Goal: Transaction & Acquisition: Purchase product/service

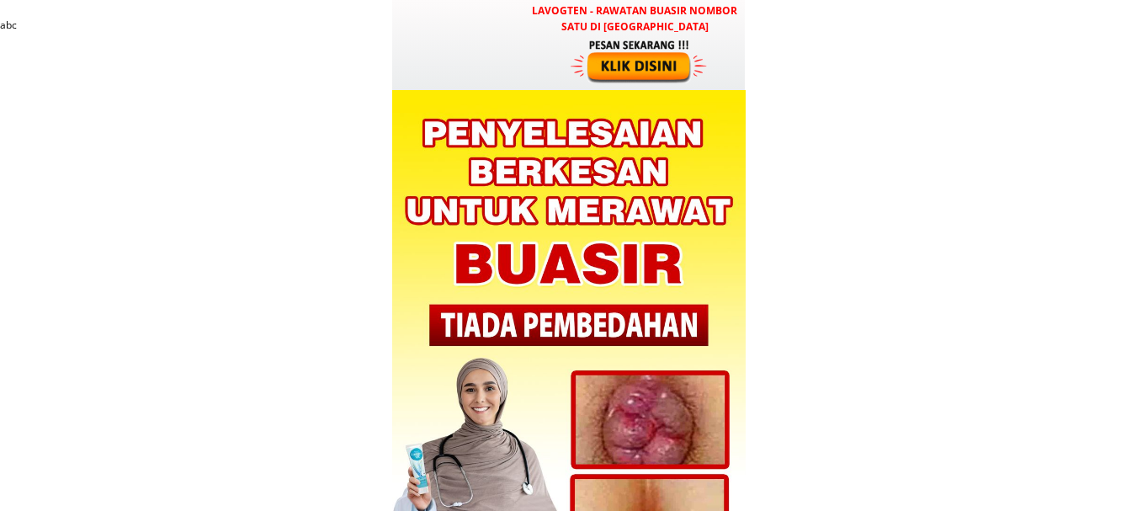
click at [650, 68] on div at bounding box center [641, 61] width 140 height 46
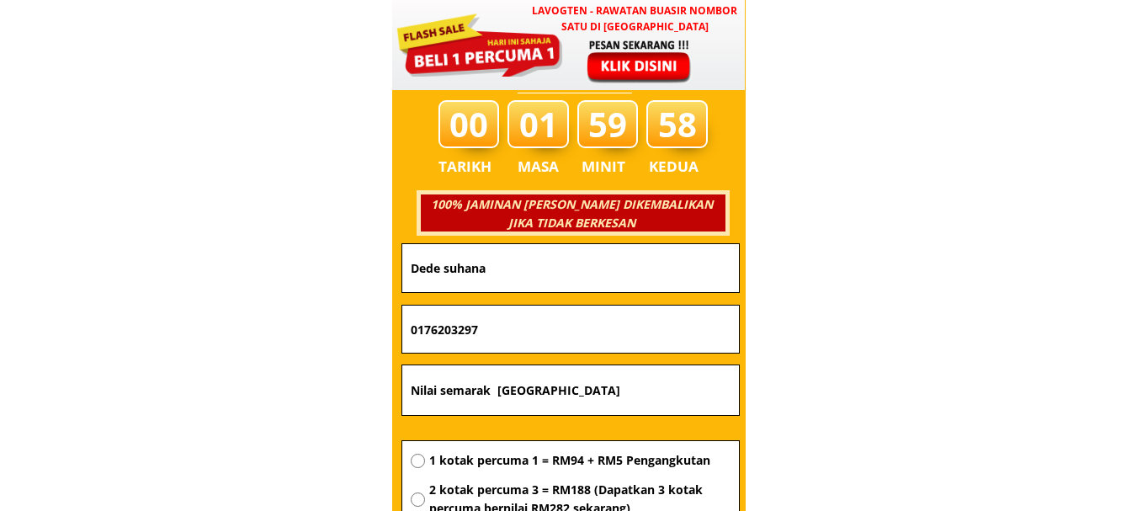
scroll to position [5961, 0]
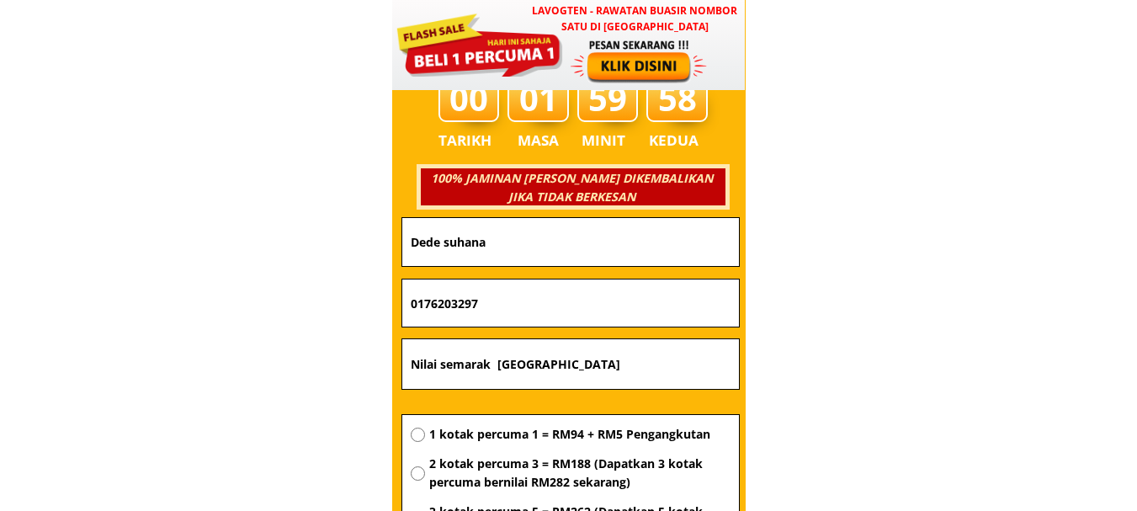
click at [597, 234] on input "Dede suhana" at bounding box center [571, 242] width 328 height 48
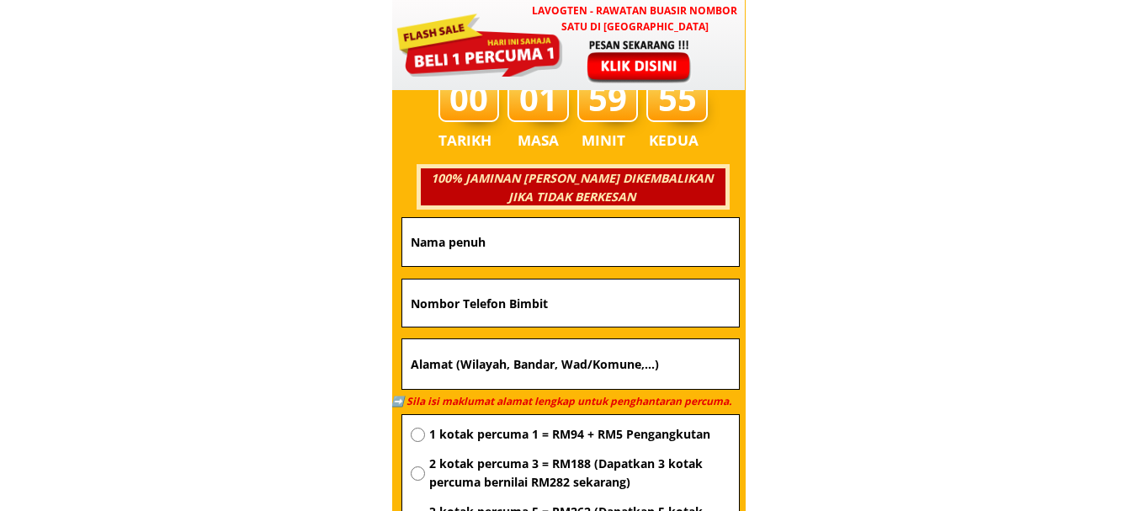
click at [600, 313] on input "text" at bounding box center [571, 302] width 328 height 47
paste input "0133027784"
type input "0133027784"
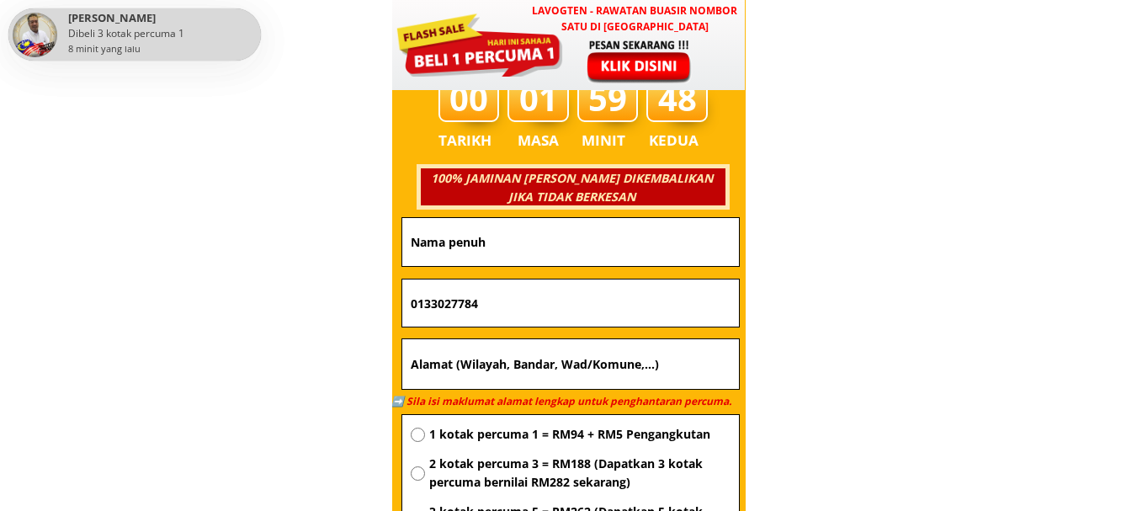
click at [518, 375] on input "text" at bounding box center [571, 364] width 328 height 50
paste input "Kg tanjung piring Nami munkin Tekai kiri 06"
type input "Kg tanjung piring Nami munkin Tekai kiri 06"
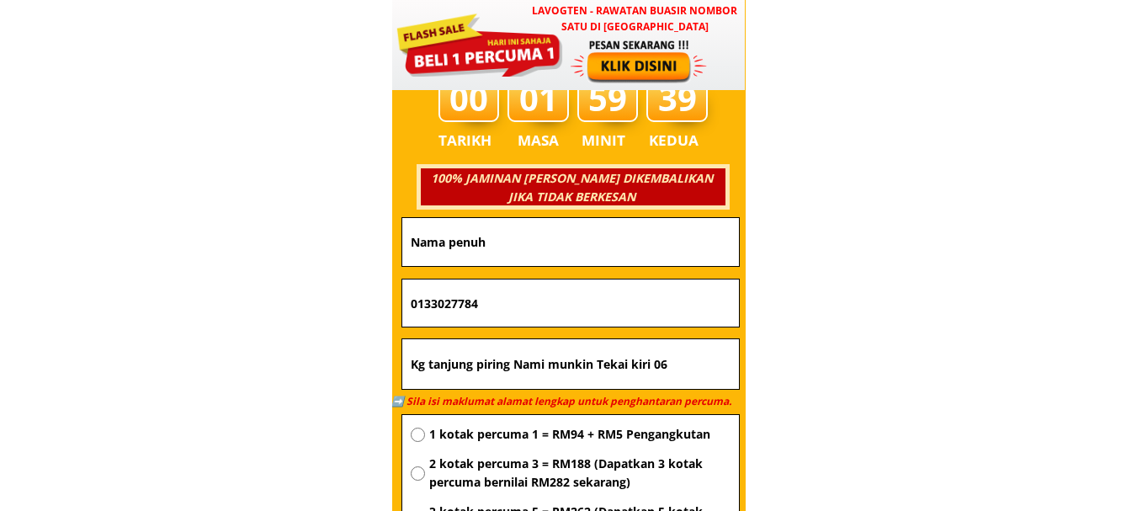
click at [497, 252] on input "text" at bounding box center [571, 242] width 328 height 48
paste input "[PERSON_NAME]"
type input "[PERSON_NAME]"
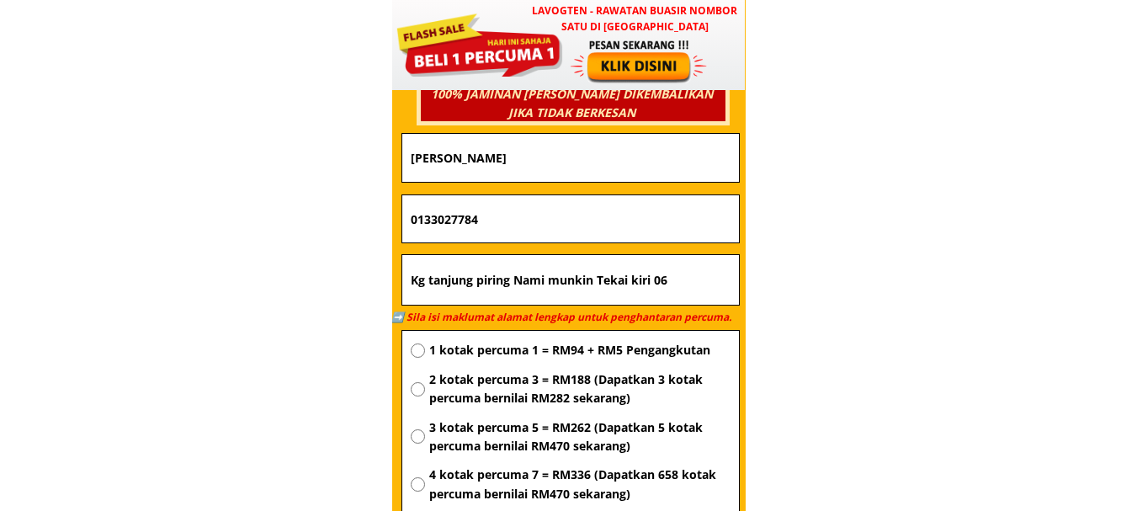
click at [557, 354] on span "1 kotak percuma 1 = RM94 + RM5 Pengangkutan" at bounding box center [579, 350] width 301 height 19
radio input "true"
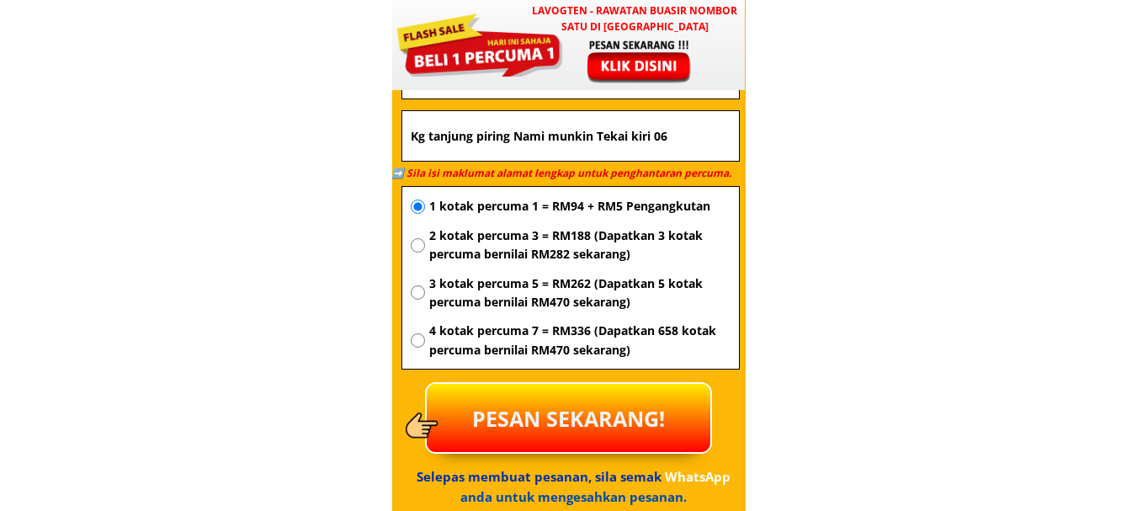
scroll to position [6298, 0]
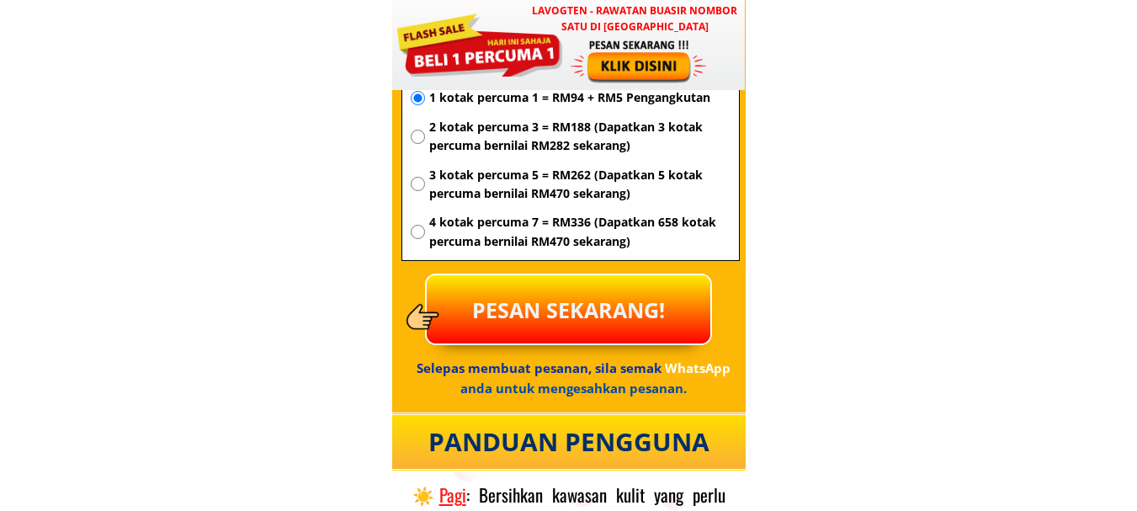
click at [563, 322] on p "PESAN SEKARANG!" at bounding box center [569, 309] width 284 height 68
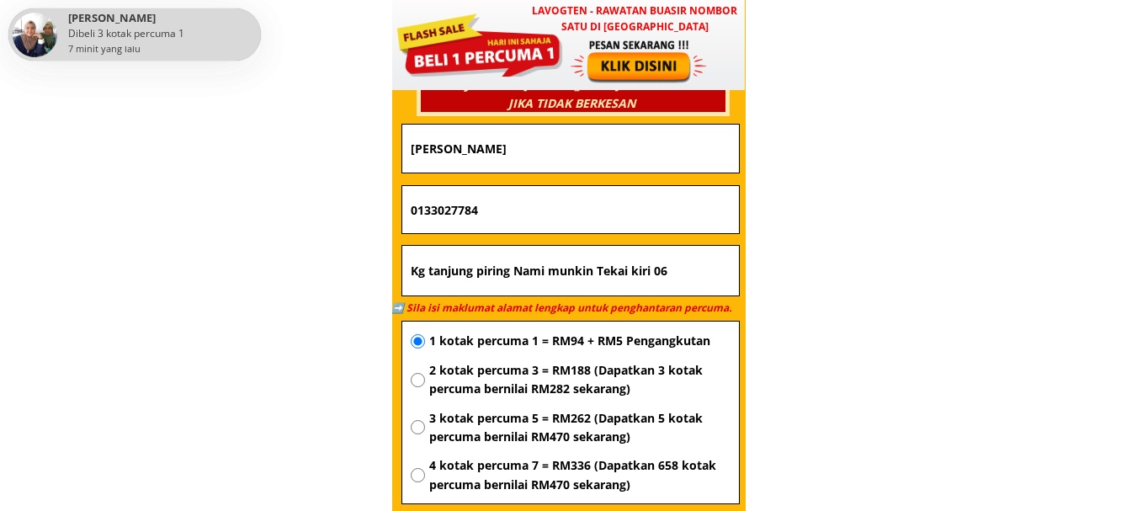
scroll to position [6046, 0]
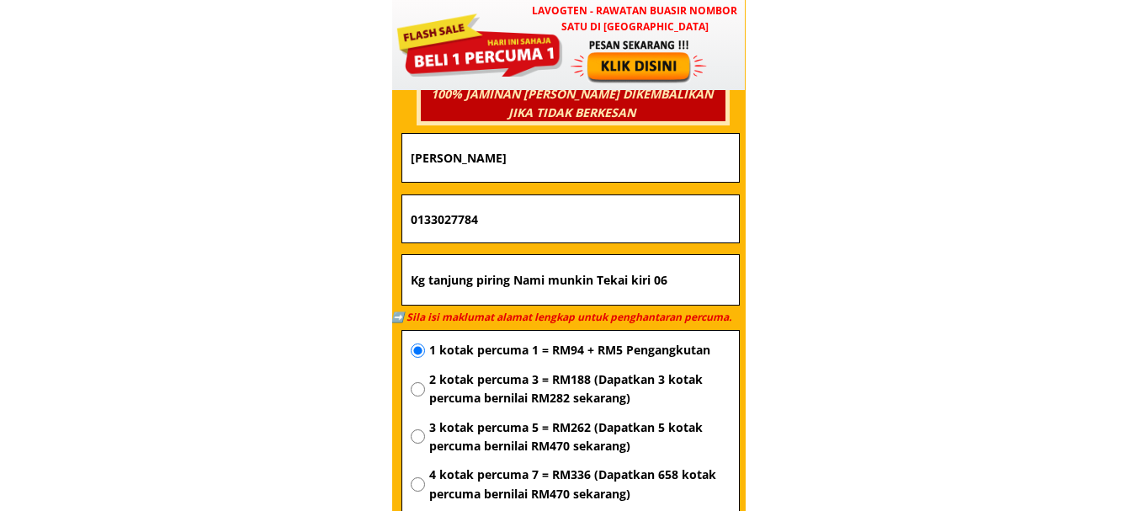
click at [493, 229] on input "0133027784" at bounding box center [571, 218] width 328 height 47
